Goal: Information Seeking & Learning: Learn about a topic

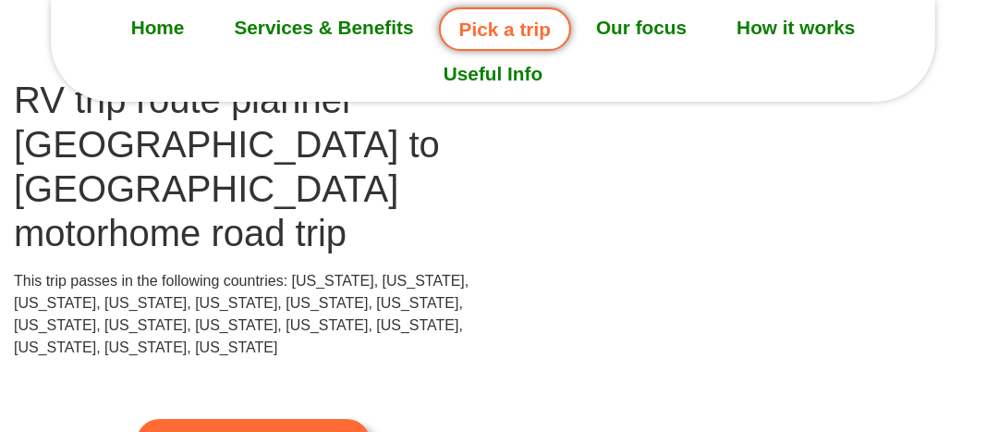
scroll to position [141, 0]
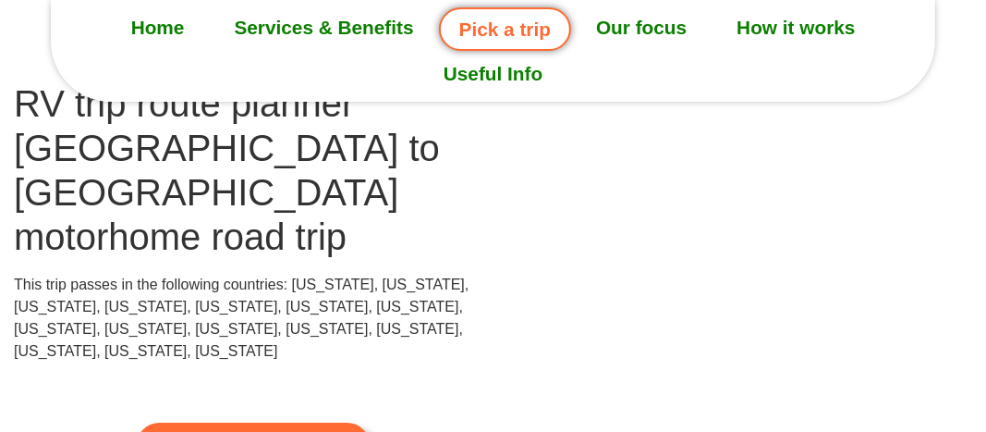
click at [827, 96] on img at bounding box center [695, 85] width 404 height 22
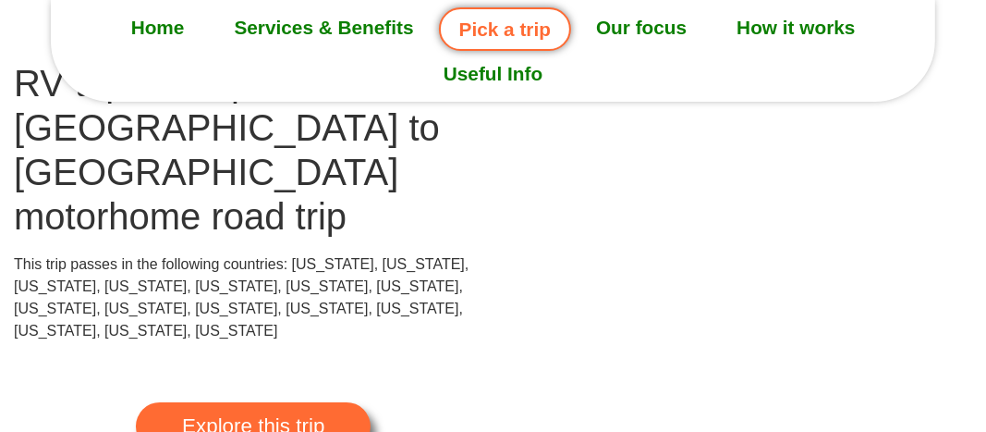
scroll to position [160, 0]
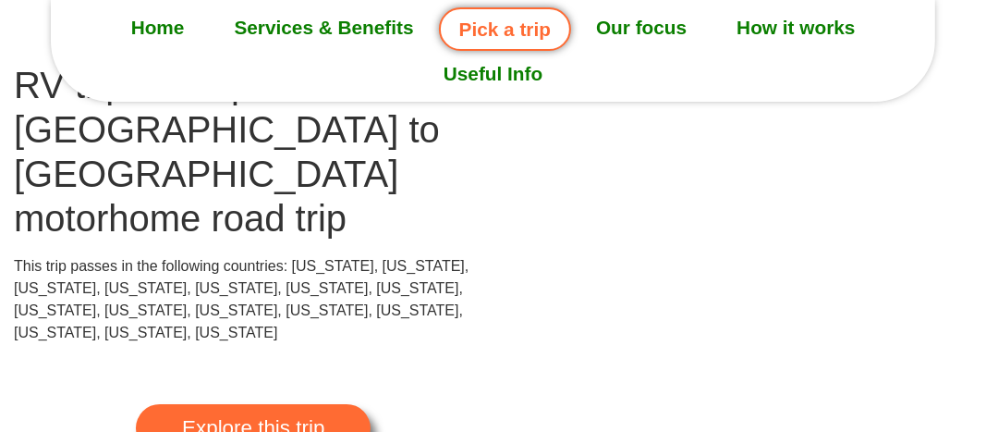
click at [670, 25] on link "Our focus" at bounding box center [641, 28] width 140 height 46
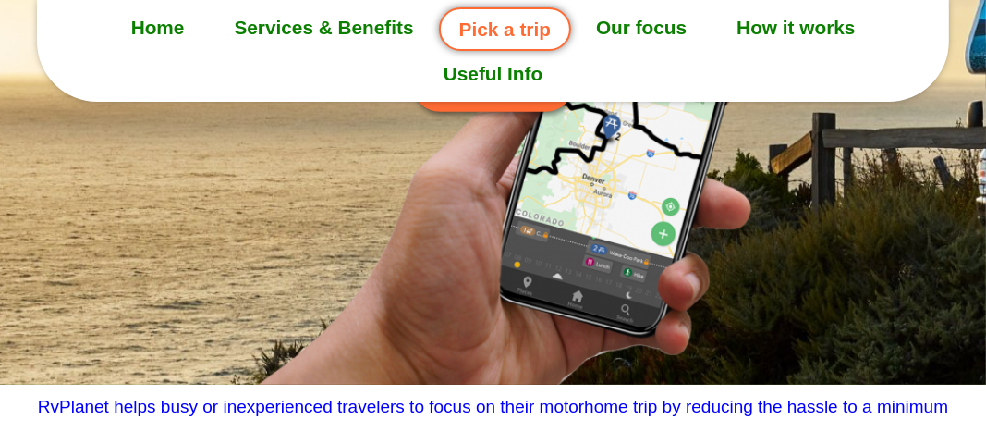
scroll to position [535, 0]
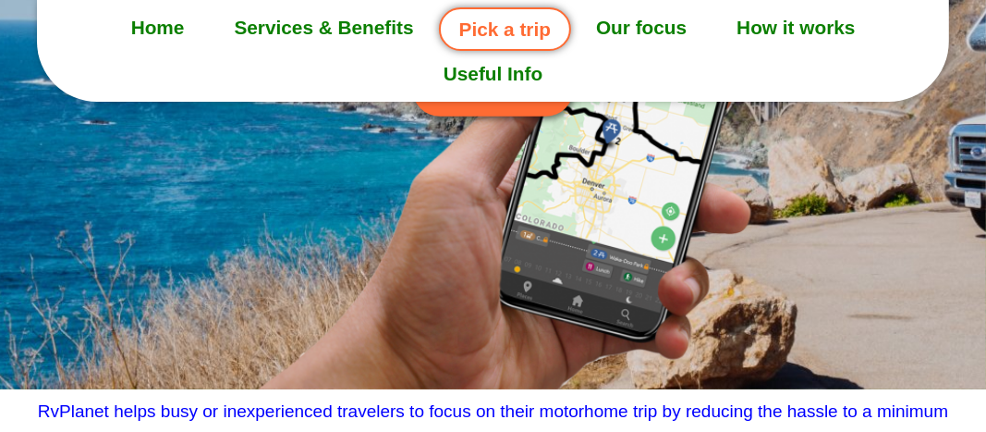
click at [675, 32] on link "Our focus" at bounding box center [641, 28] width 140 height 46
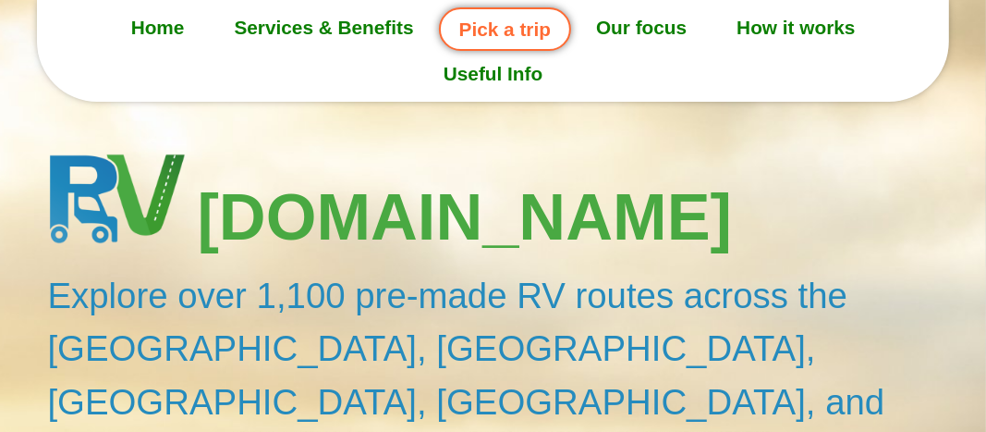
scroll to position [0, 0]
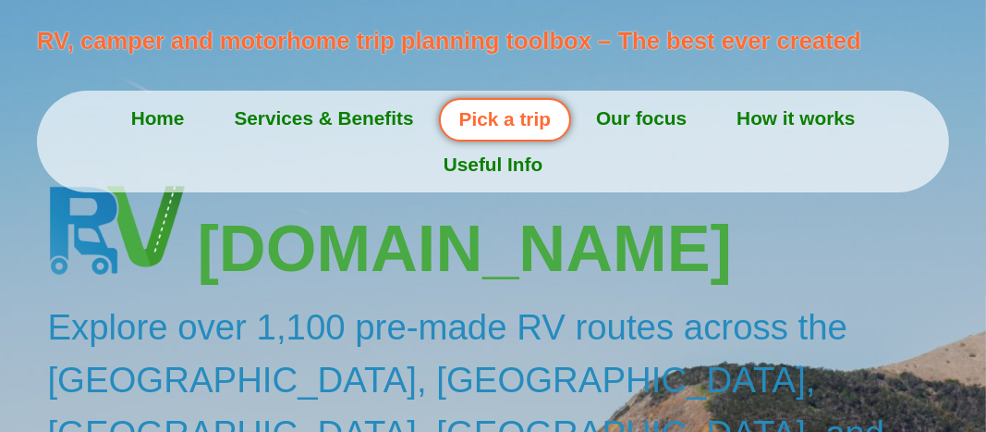
click at [150, 119] on link "Home" at bounding box center [157, 118] width 103 height 46
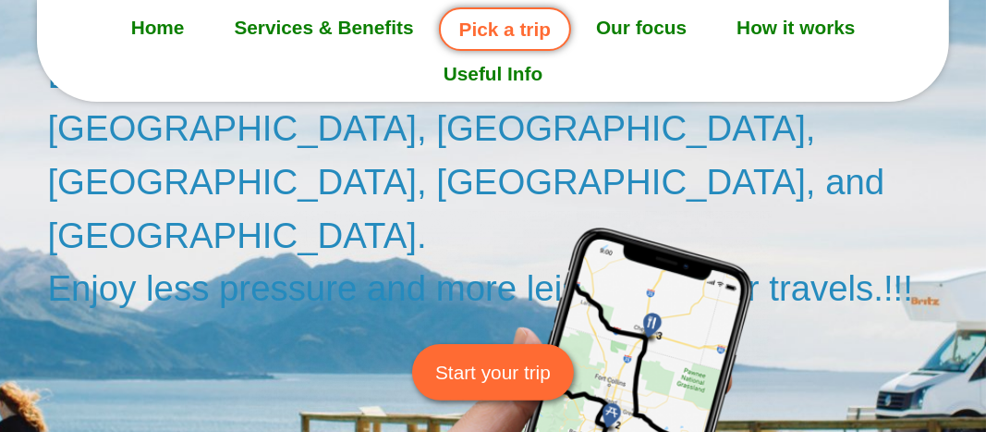
click at [532, 358] on span "Start your trip" at bounding box center [492, 372] width 115 height 29
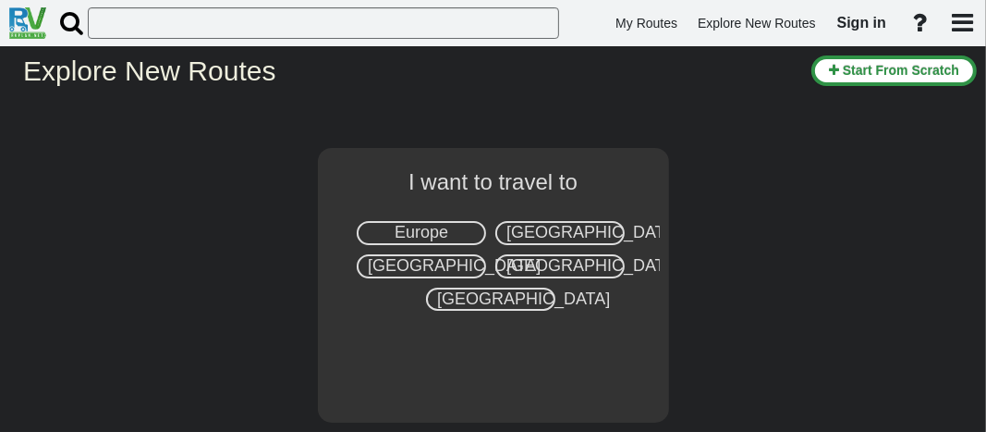
click at [553, 235] on span "[GEOGRAPHIC_DATA]" at bounding box center [592, 232] width 173 height 18
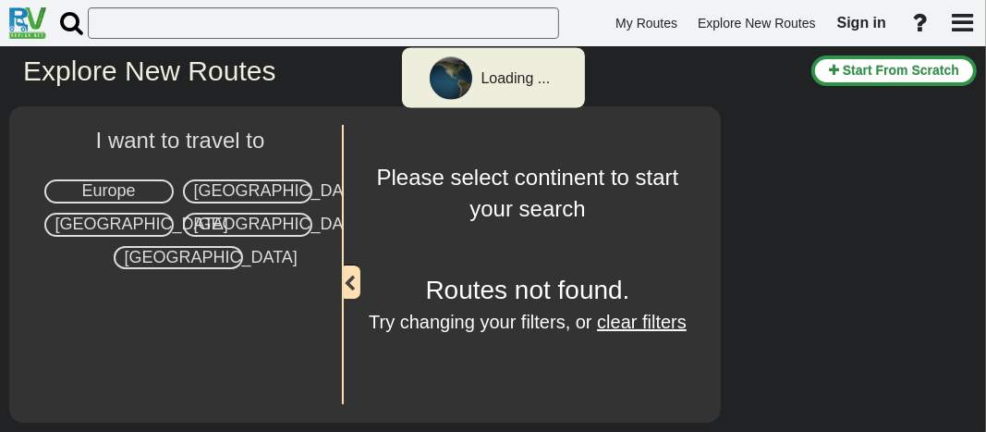
select select "number:2"
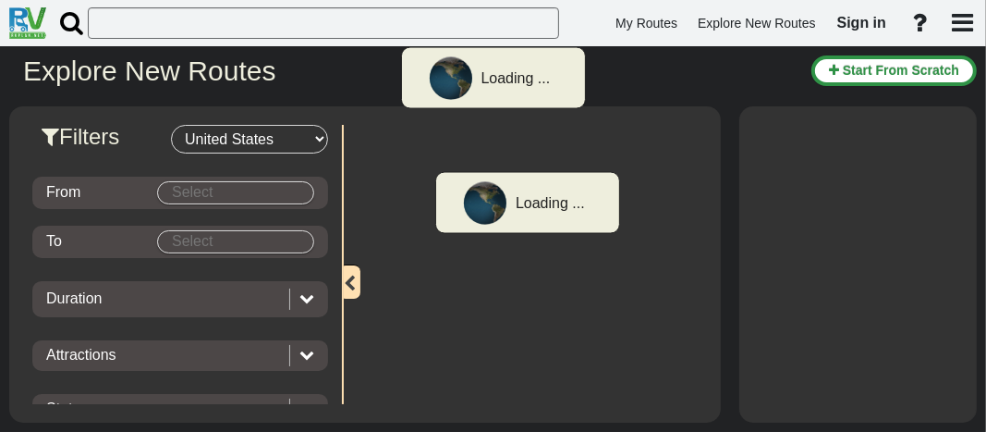
click at [229, 195] on body "Loading ... My Routes Explore New Routes Sign in × Name" at bounding box center [493, 216] width 986 height 432
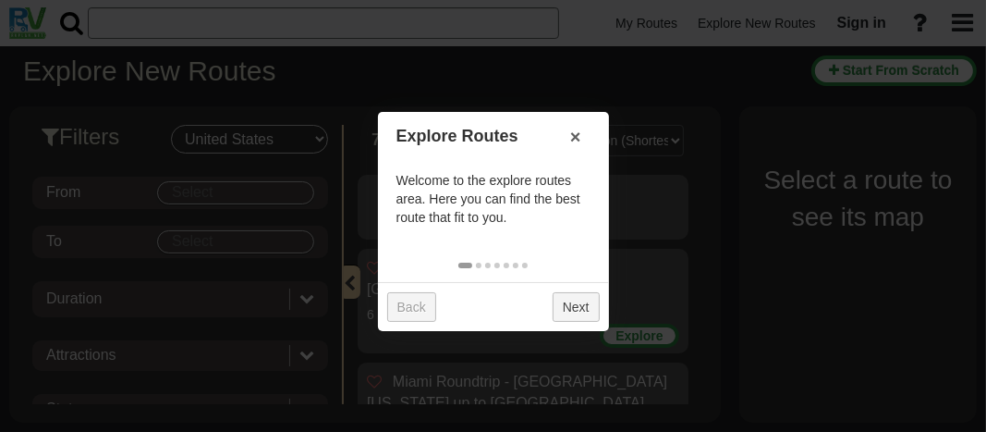
scroll to position [40, 0]
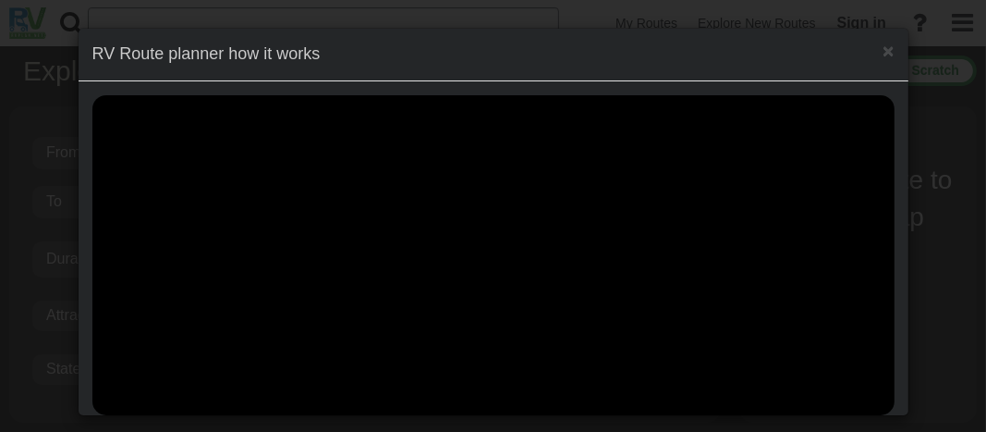
click at [891, 51] on div "× RV Route planner how it works" at bounding box center [494, 55] width 830 height 53
click at [889, 51] on span "×" at bounding box center [887, 50] width 11 height 21
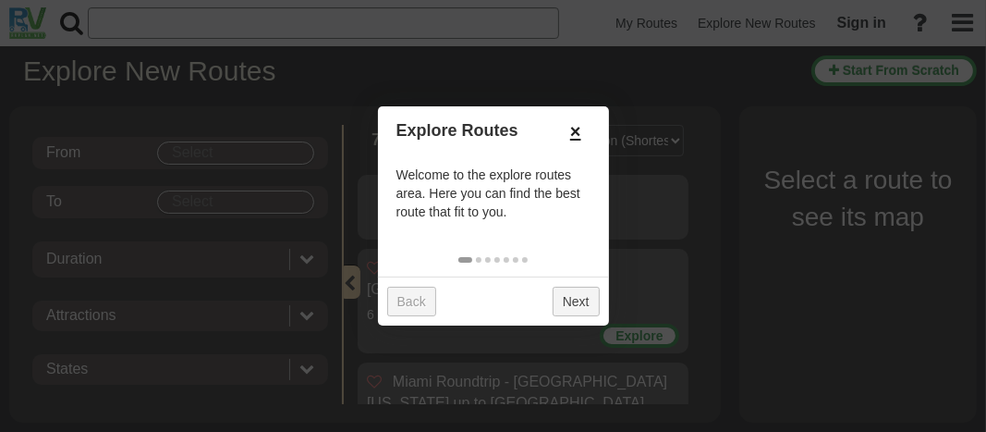
click at [578, 128] on link "×" at bounding box center [576, 130] width 30 height 31
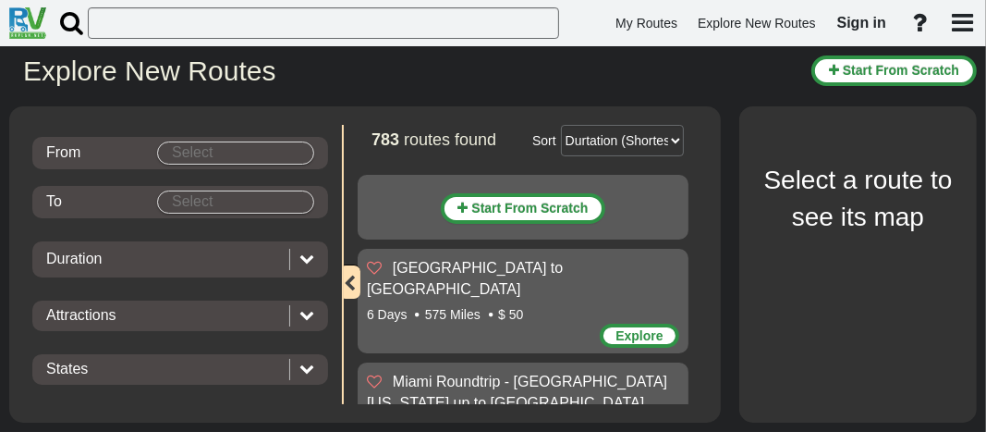
click at [231, 157] on body "My Routes Explore New Routes Sign in ×" at bounding box center [493, 216] width 986 height 432
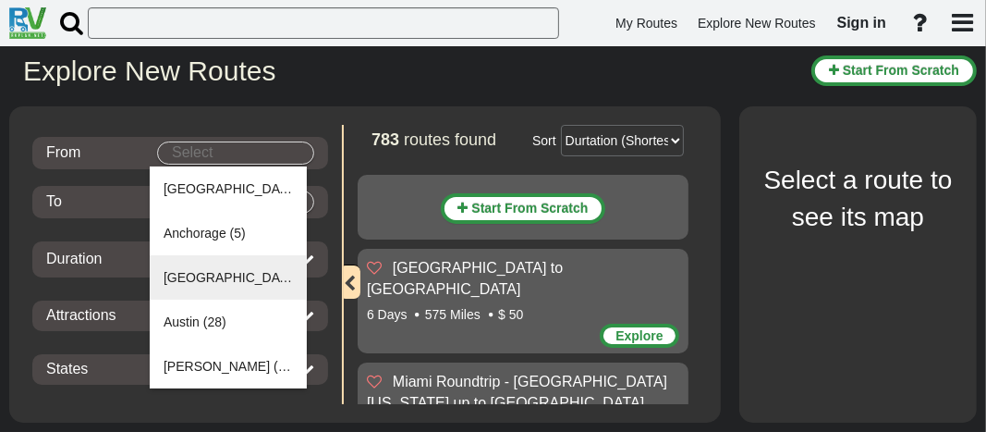
click at [200, 279] on span "[GEOGRAPHIC_DATA]" at bounding box center [231, 277] width 135 height 15
type input "[GEOGRAPHIC_DATA]"
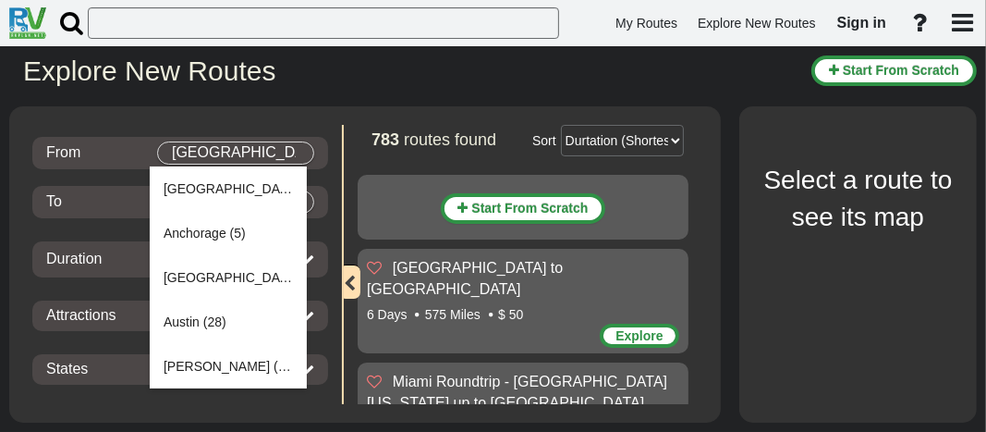
click at [243, 213] on body "My Routes Explore New Routes Sign in ×" at bounding box center [493, 216] width 986 height 432
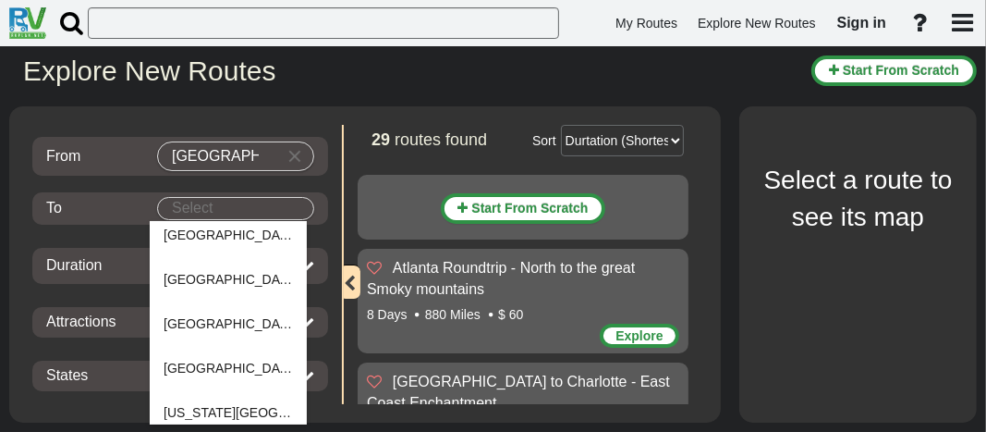
scroll to position [950, 0]
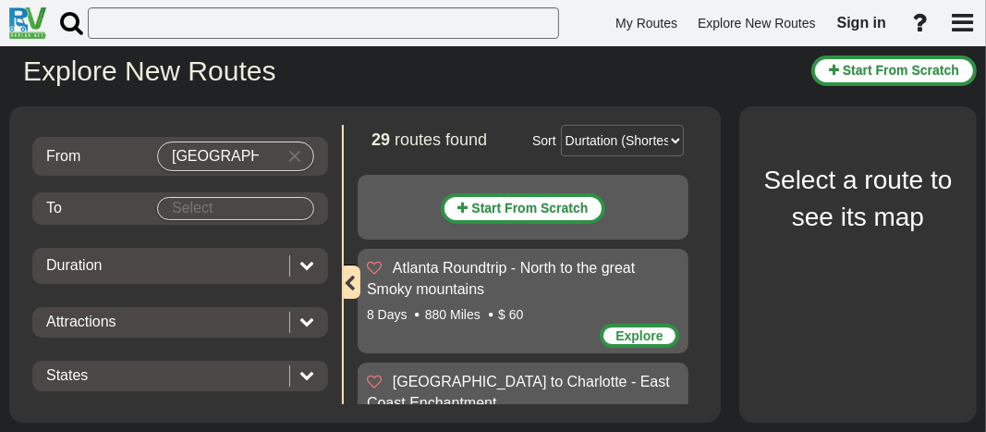
click at [305, 270] on icon at bounding box center [306, 264] width 15 height 15
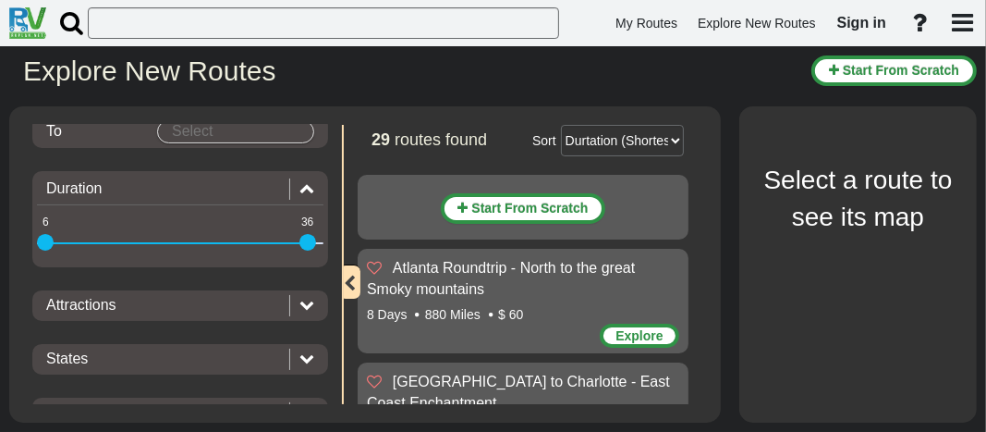
scroll to position [149, 0]
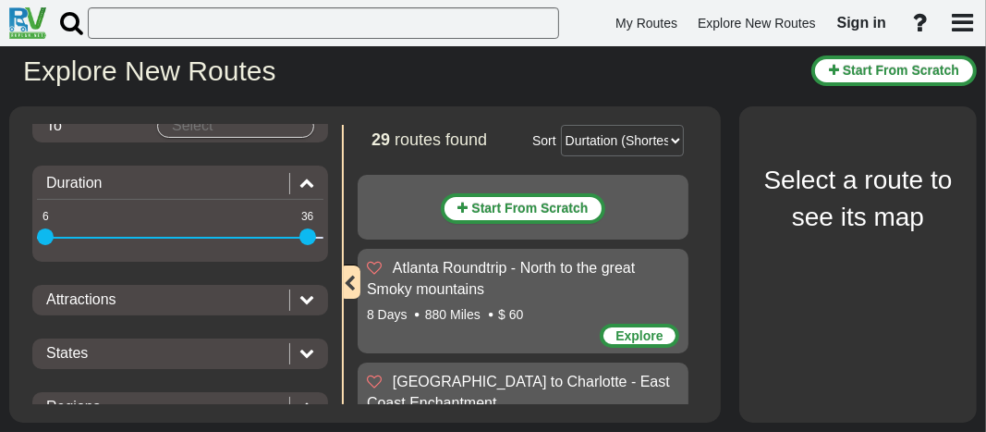
click at [299, 358] on icon at bounding box center [306, 352] width 15 height 15
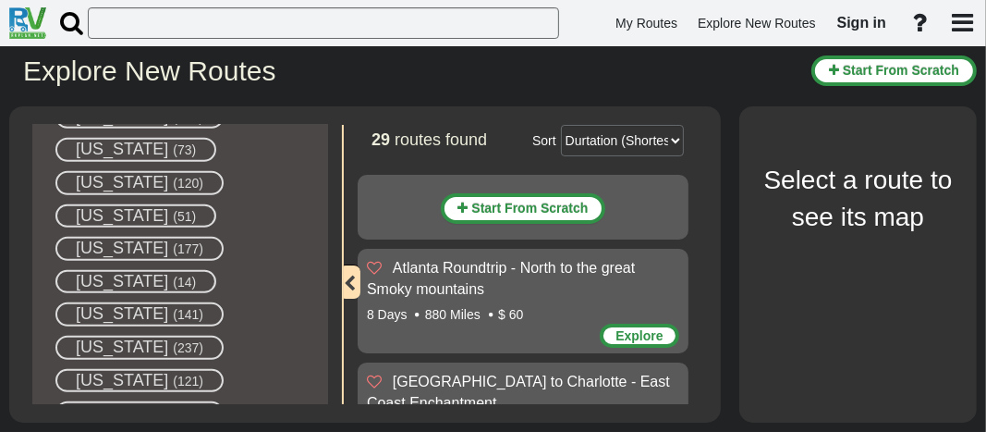
scroll to position [1150, 0]
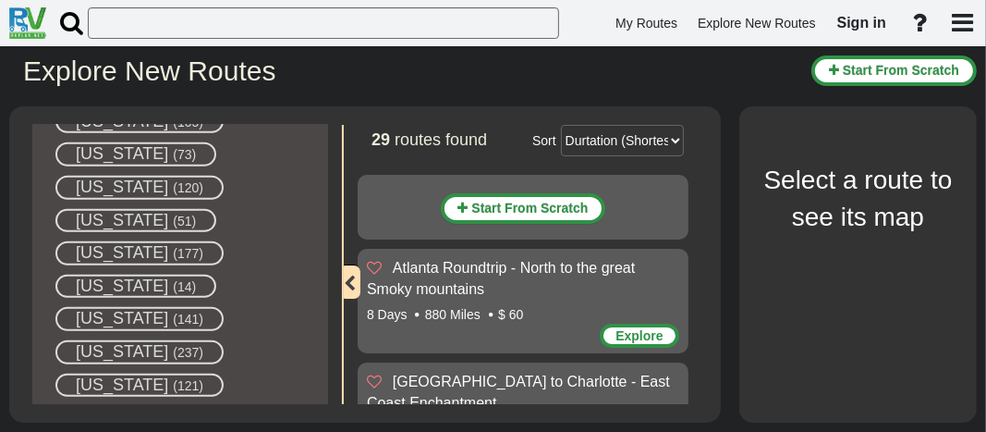
click at [130, 193] on span "[US_STATE]" at bounding box center [122, 186] width 92 height 18
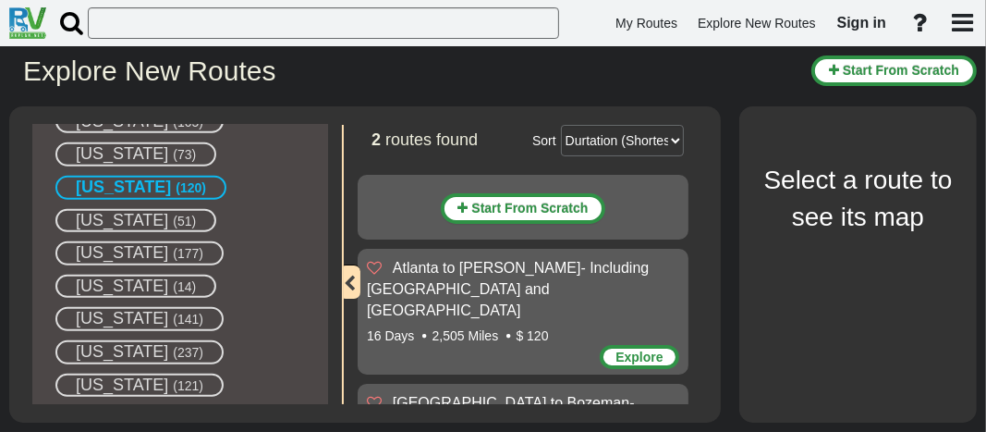
click at [317, 92] on div "Explore New Routes Start From [GEOGRAPHIC_DATA] Filters -- Select Destination -…" at bounding box center [493, 238] width 986 height 385
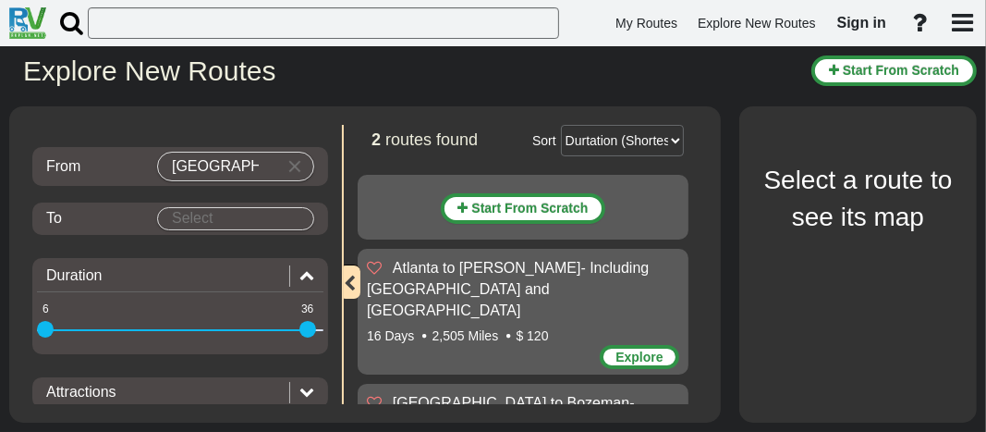
scroll to position [50, 0]
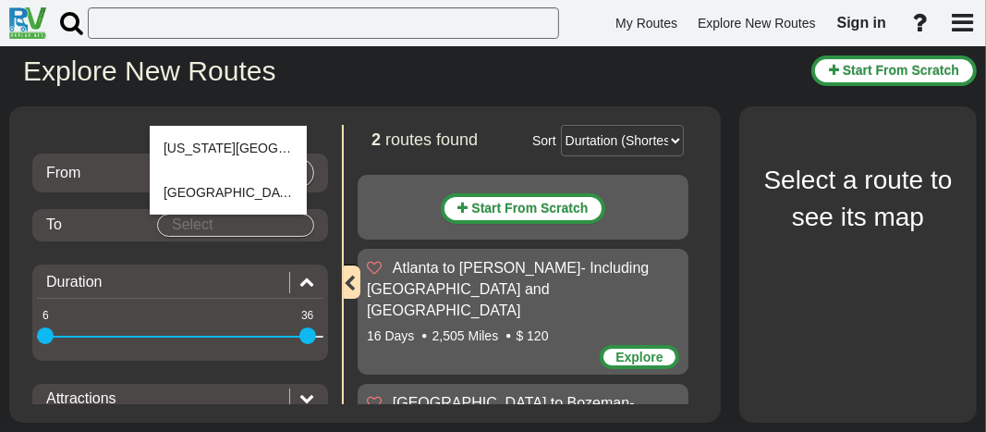
click at [230, 225] on body "My Routes Explore New Routes Sign in ×" at bounding box center [493, 216] width 986 height 432
click at [201, 194] on span "Bozeman" at bounding box center [191, 192] width 55 height 15
type input "Bozeman"
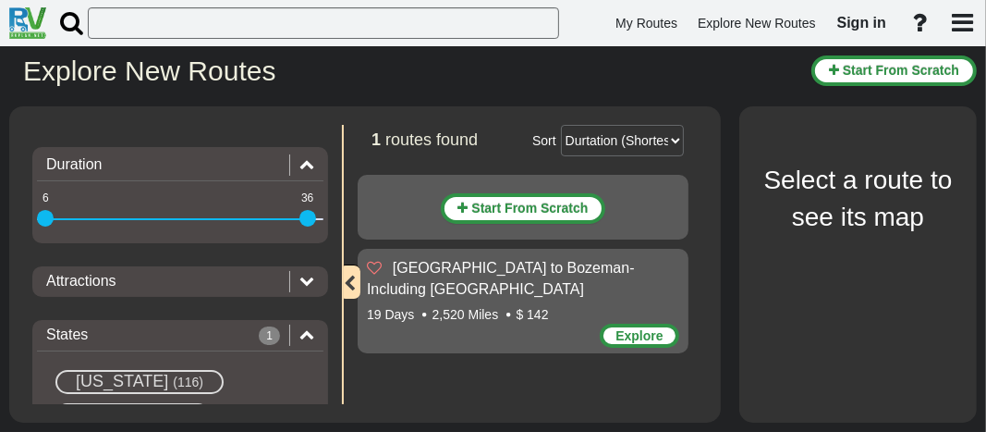
scroll to position [176, 0]
click at [299, 284] on icon at bounding box center [306, 278] width 15 height 15
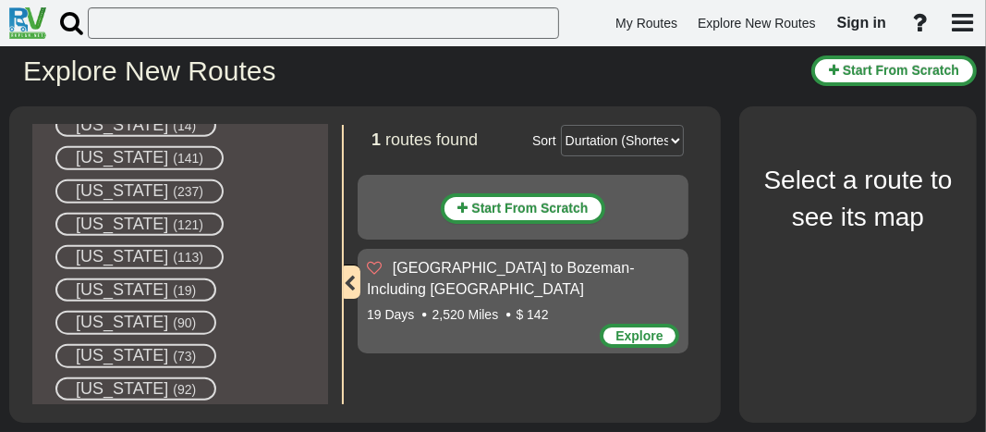
scroll to position [849, 0]
